Goal: Entertainment & Leisure: Consume media (video, audio)

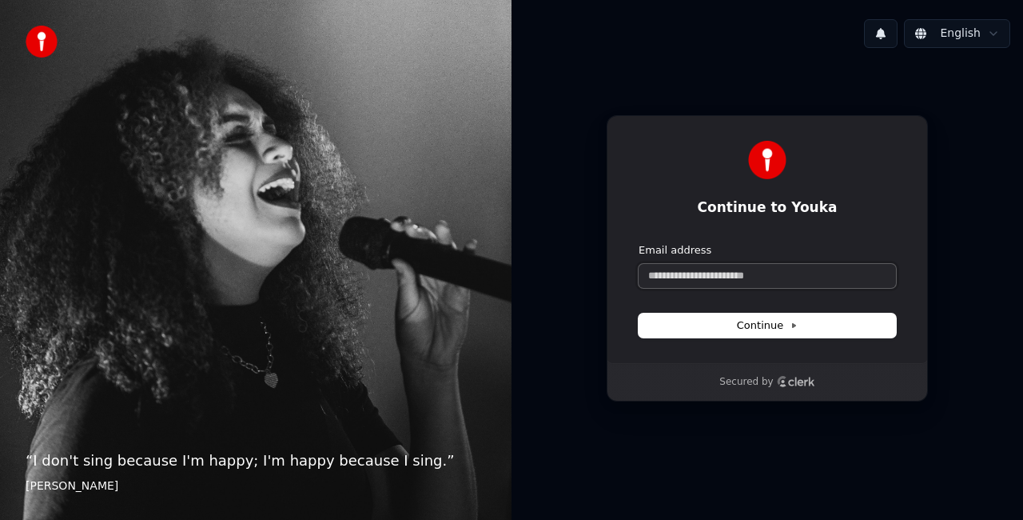
click at [694, 269] on input "Email address" at bounding box center [767, 276] width 257 height 24
click at [703, 334] on button "Continue" at bounding box center [767, 325] width 257 height 24
type input "**********"
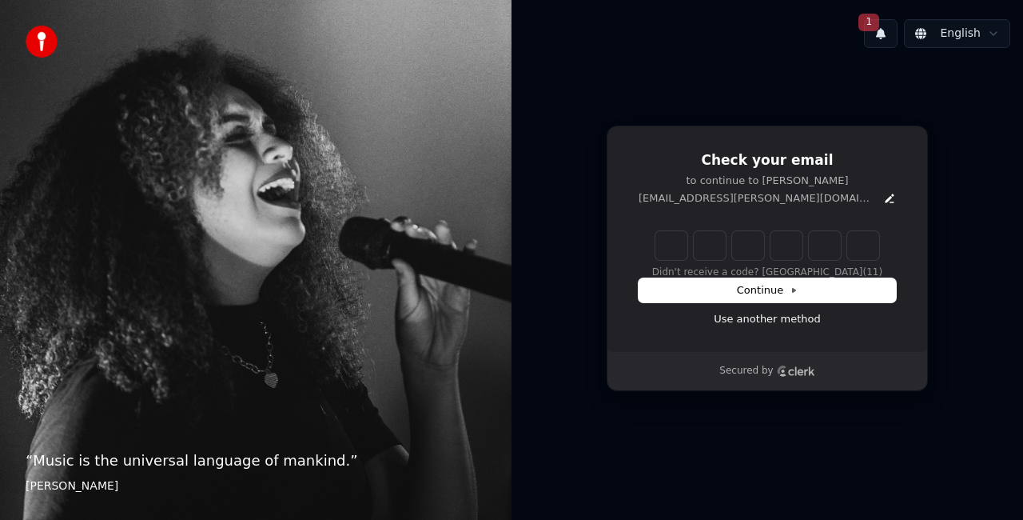
click at [663, 248] on input "Enter verification code" at bounding box center [768, 245] width 224 height 29
type input "******"
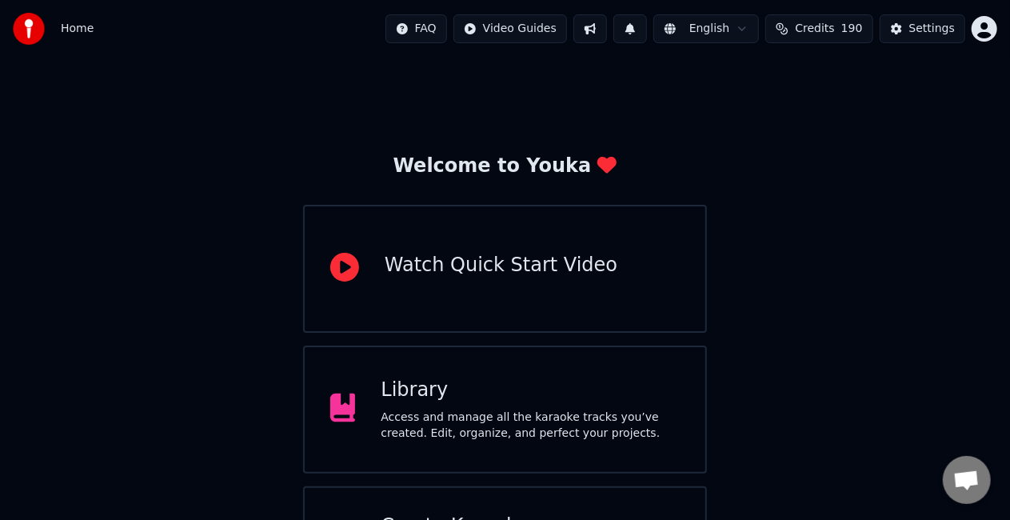
click at [605, 34] on button at bounding box center [590, 28] width 34 height 29
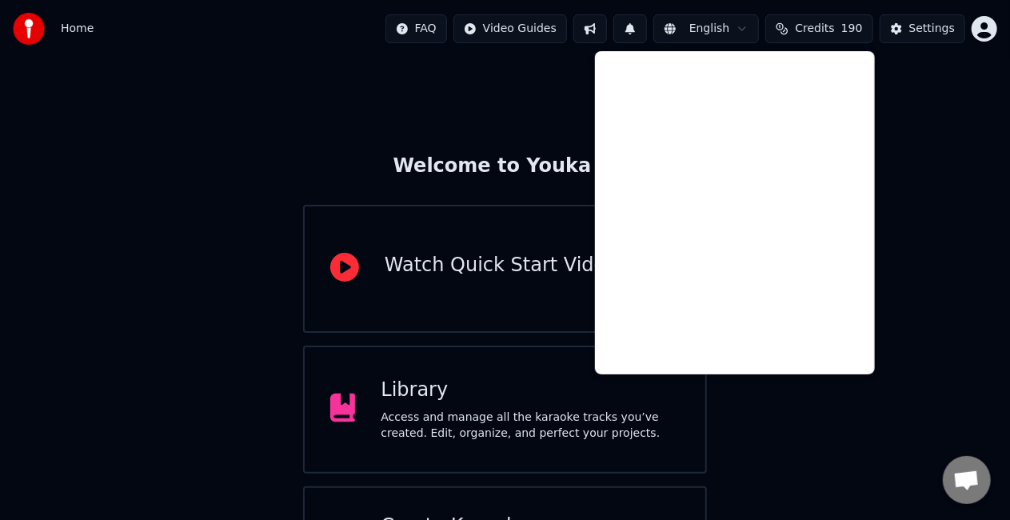
click at [605, 34] on button at bounding box center [590, 28] width 34 height 29
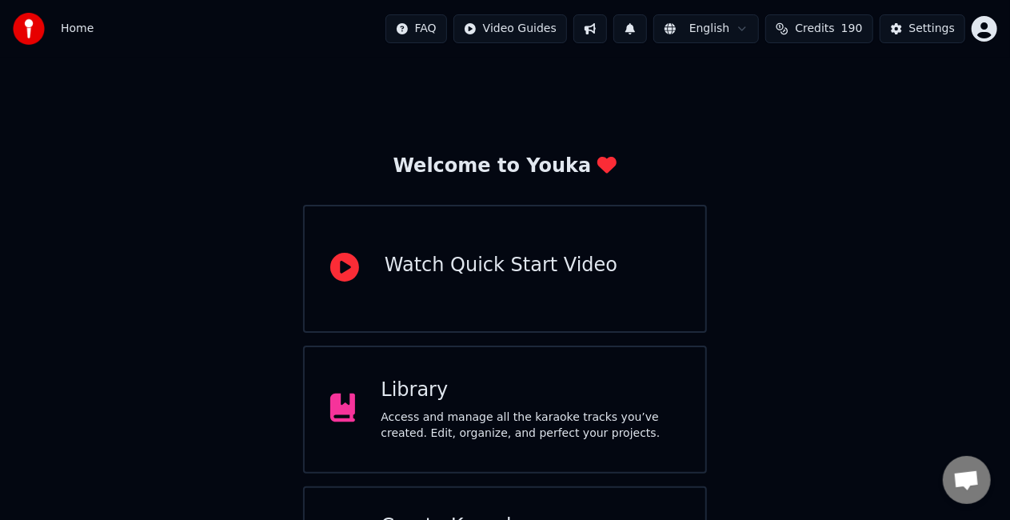
click at [647, 32] on button at bounding box center [630, 28] width 34 height 29
click at [488, 425] on div "Access and manage all the karaoke tracks you’ve created. Edit, organize, and pe…" at bounding box center [530, 425] width 299 height 32
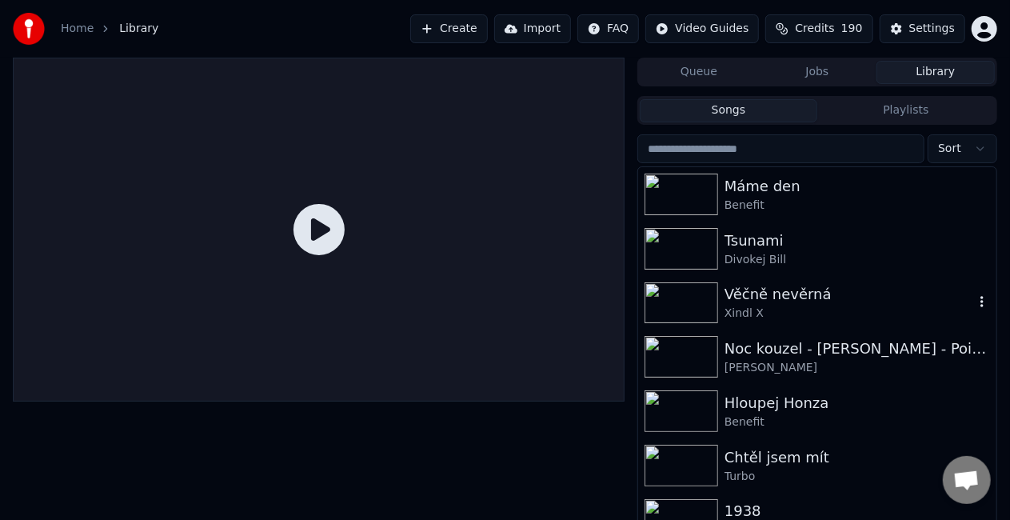
click at [814, 293] on div "Věčně nevěrná" at bounding box center [848, 294] width 249 height 22
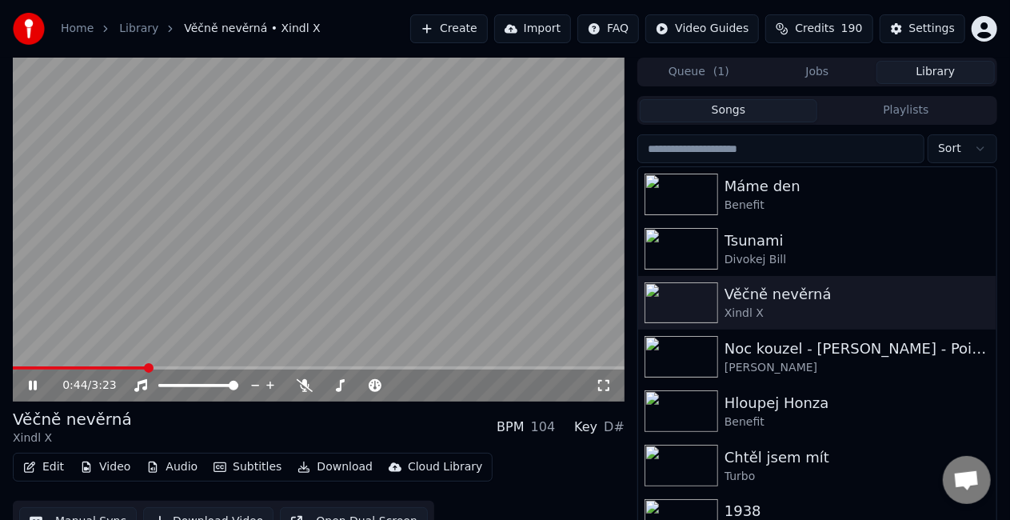
click at [38, 384] on icon at bounding box center [44, 385] width 37 height 13
